Goal: Navigation & Orientation: Understand site structure

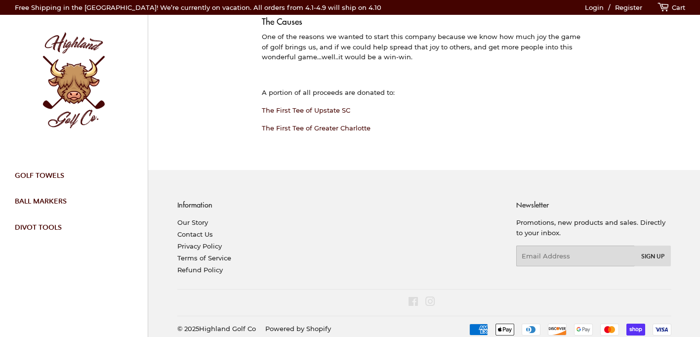
scroll to position [212, 0]
click at [48, 195] on link "Ball Markers" at bounding box center [70, 201] width 126 height 26
click at [50, 204] on link "Ball Markers" at bounding box center [70, 201] width 126 height 26
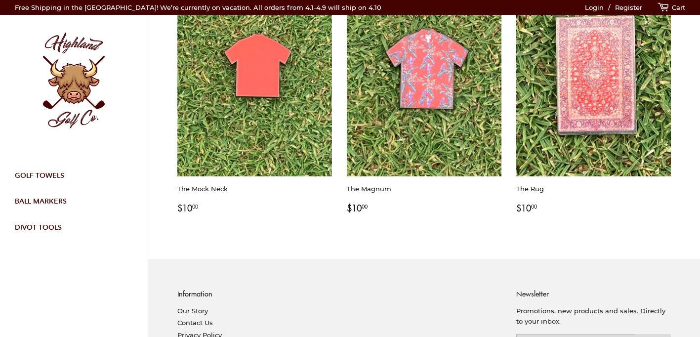
scroll to position [130, 0]
click at [43, 173] on link "Golf Towels" at bounding box center [70, 176] width 126 height 26
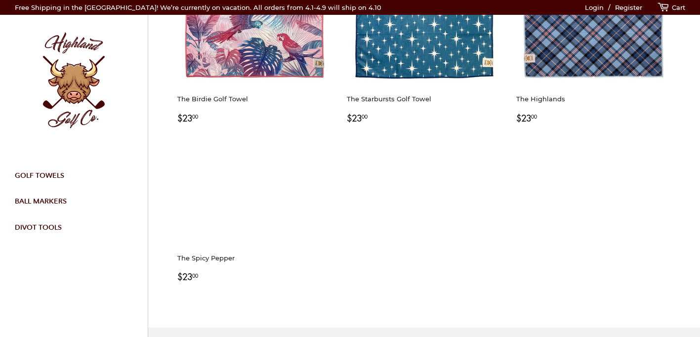
scroll to position [279, 0]
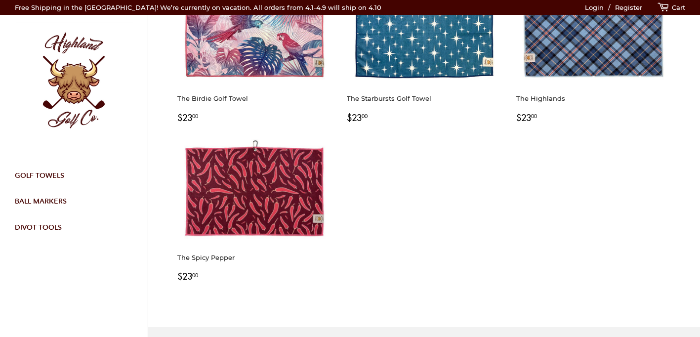
click at [55, 224] on link "Divot Tools" at bounding box center [70, 228] width 126 height 26
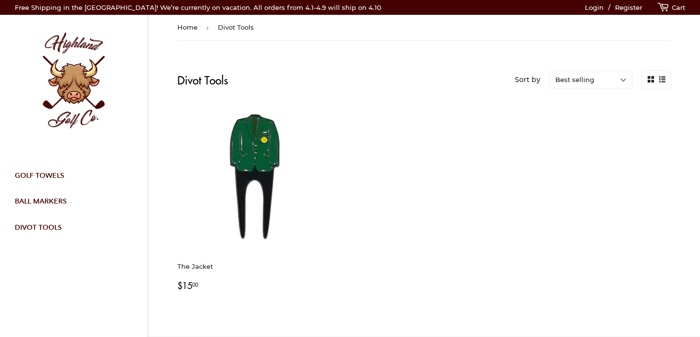
click at [81, 93] on img at bounding box center [74, 81] width 118 height 118
